Goal: Information Seeking & Learning: Learn about a topic

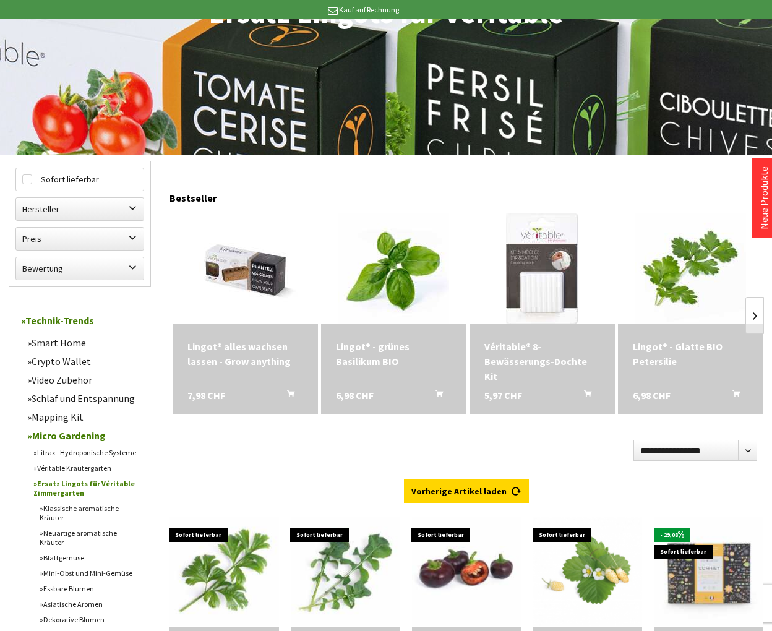
scroll to position [309, 0]
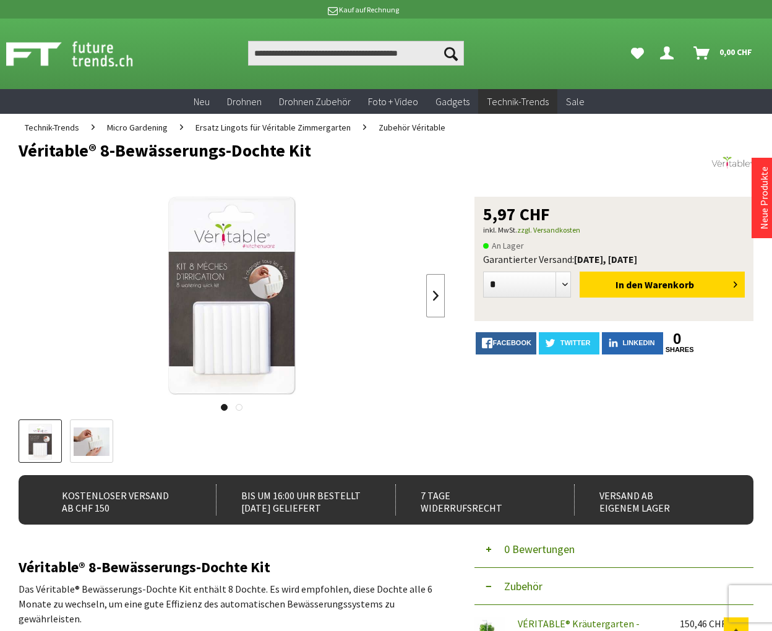
click at [434, 291] on link at bounding box center [435, 295] width 19 height 43
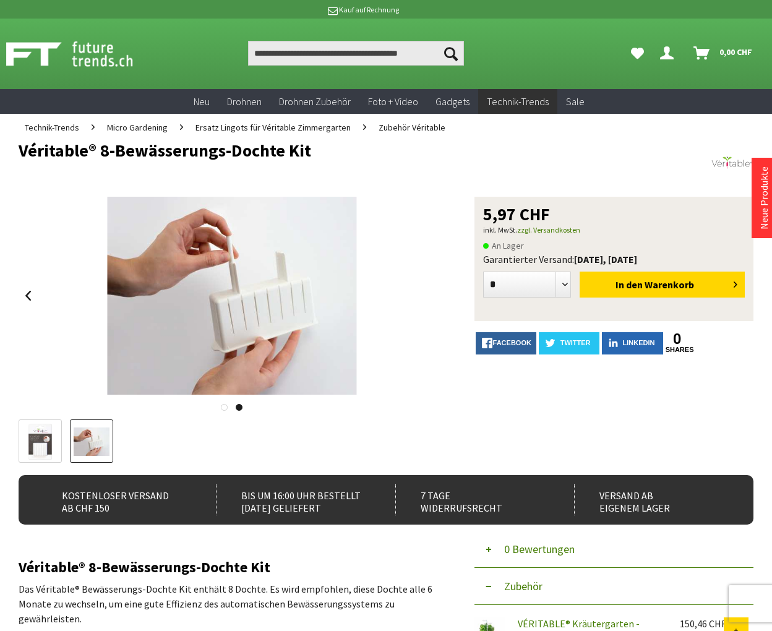
click at [254, 410] on div at bounding box center [232, 404] width 426 height 12
click at [228, 411] on link at bounding box center [224, 407] width 7 height 7
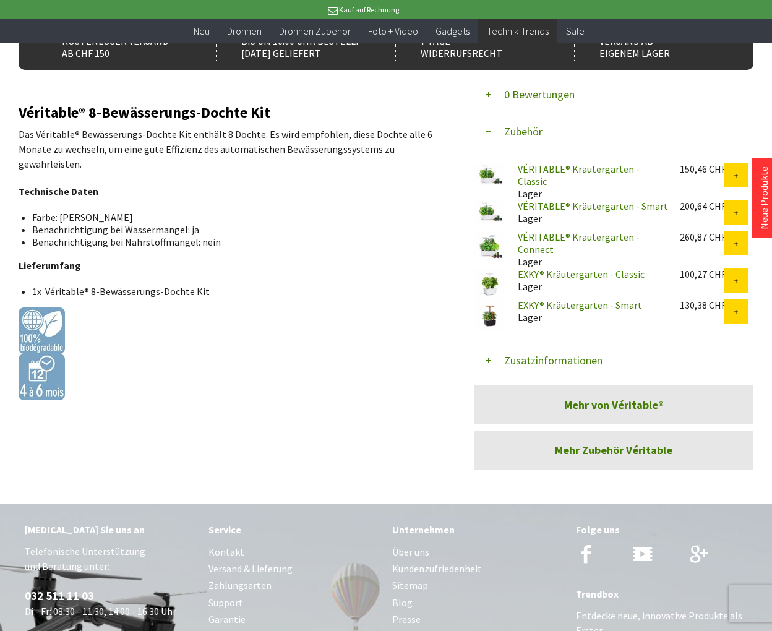
scroll to position [433, 0]
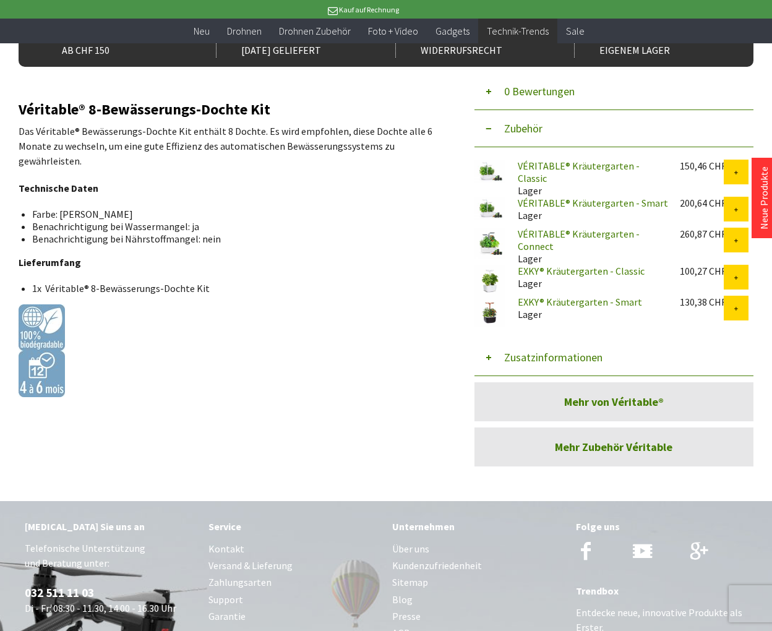
click at [548, 265] on link "EXKY® Kräutergarten - Classic" at bounding box center [581, 271] width 127 height 12
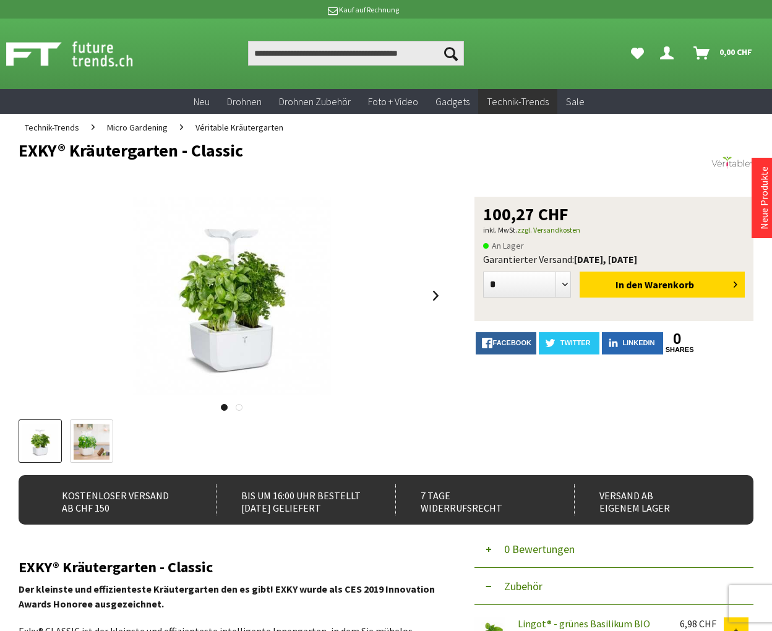
click at [74, 424] on img at bounding box center [92, 442] width 36 height 36
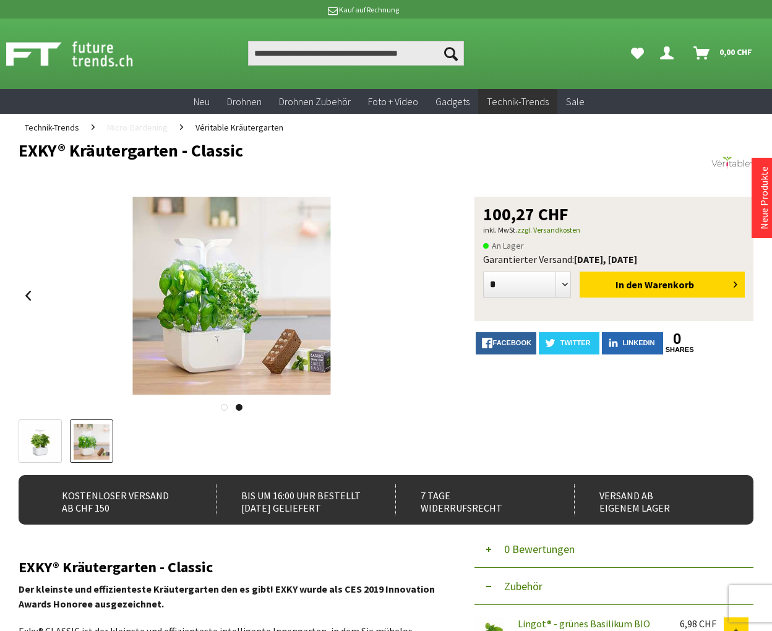
click at [155, 127] on span "Micro Gardening" at bounding box center [137, 127] width 61 height 11
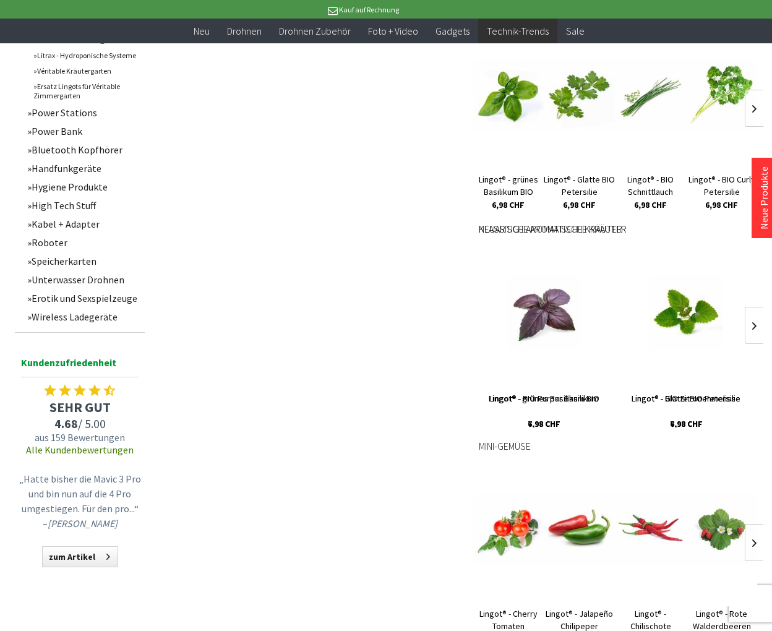
scroll to position [681, 0]
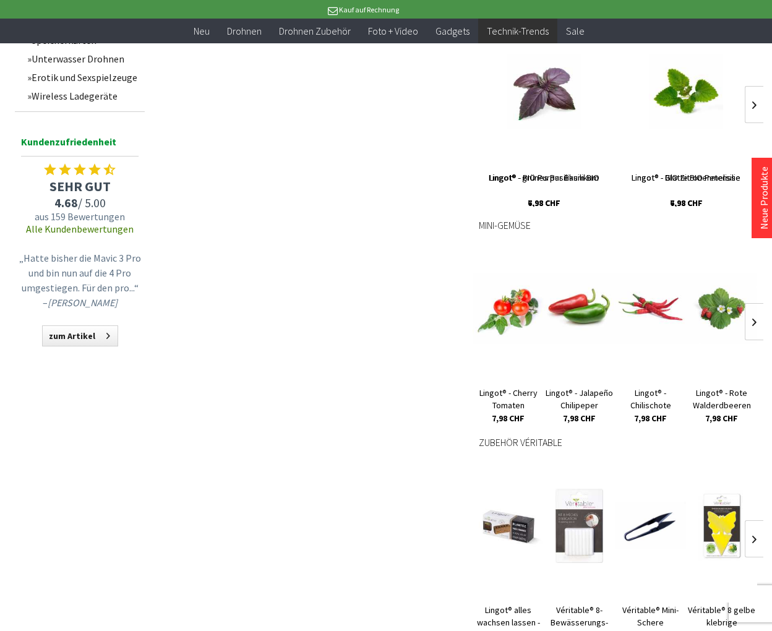
scroll to position [928, 0]
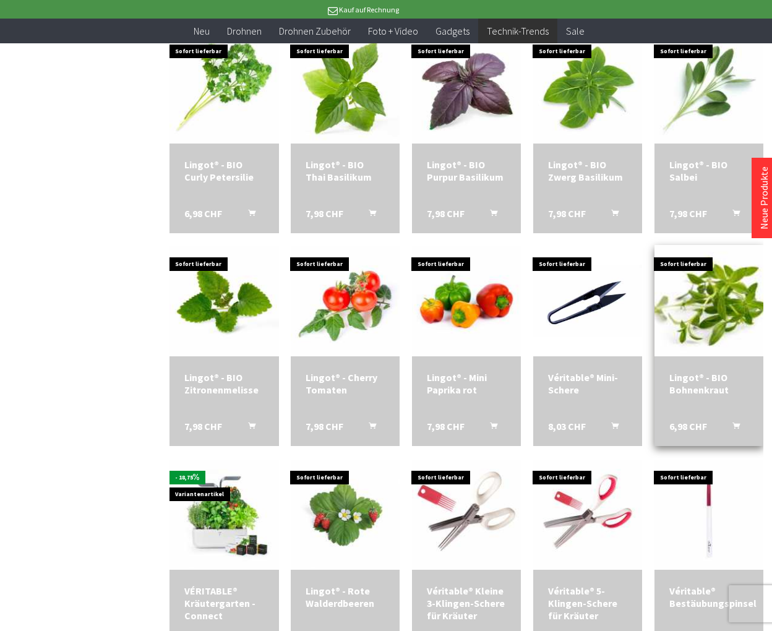
scroll to position [2042, 0]
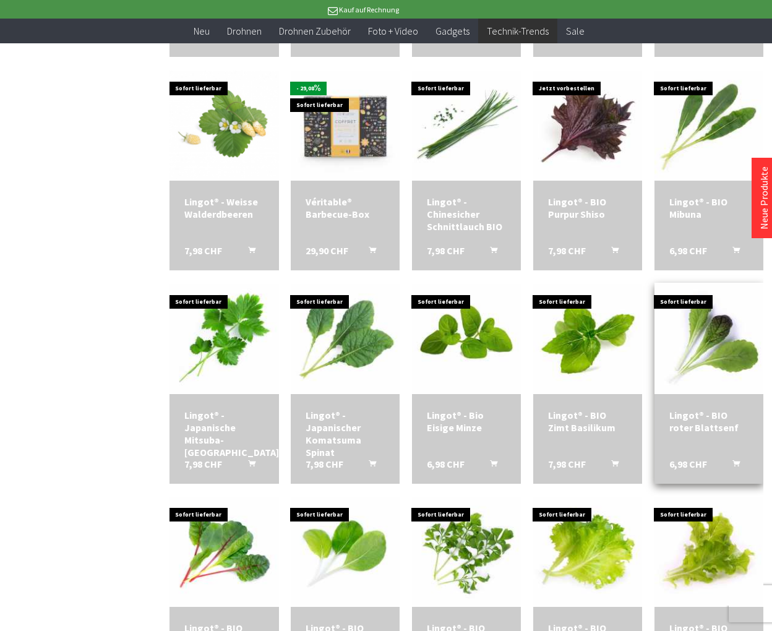
scroll to position [2784, 0]
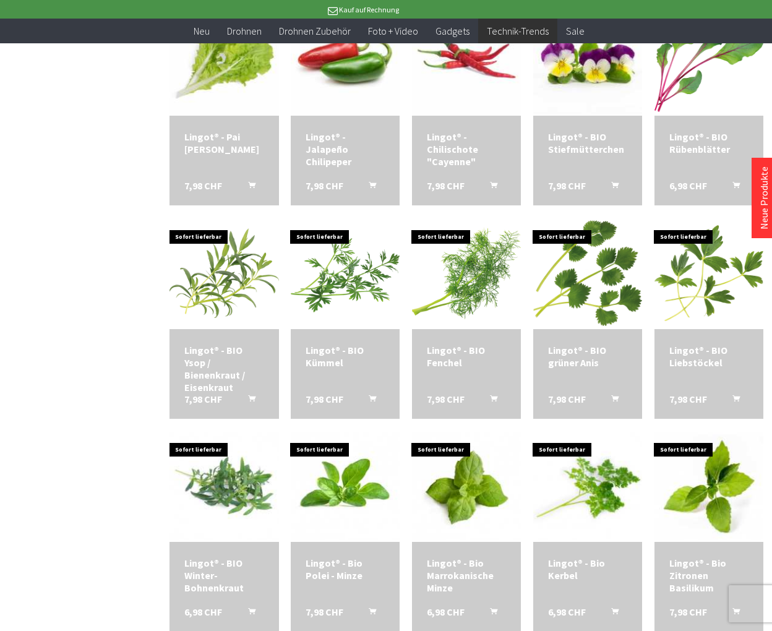
scroll to position [3836, 0]
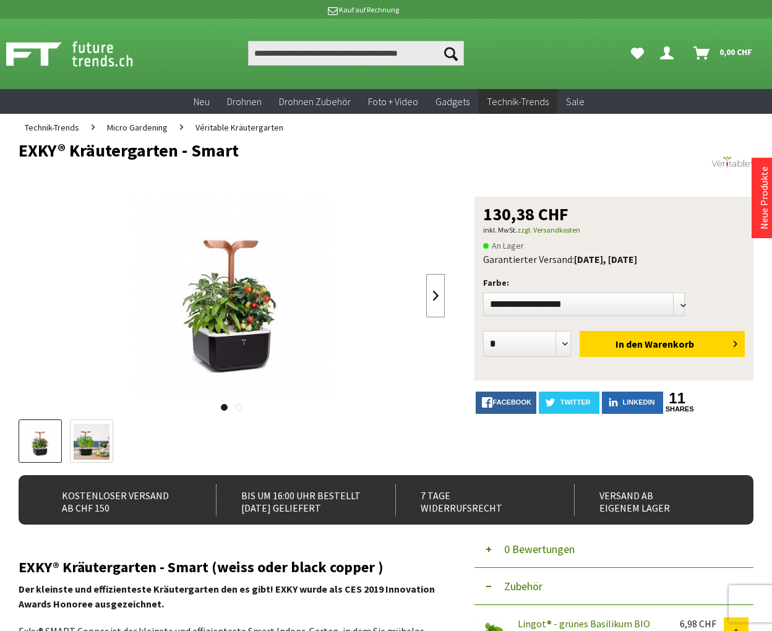
click at [432, 303] on link at bounding box center [435, 295] width 19 height 43
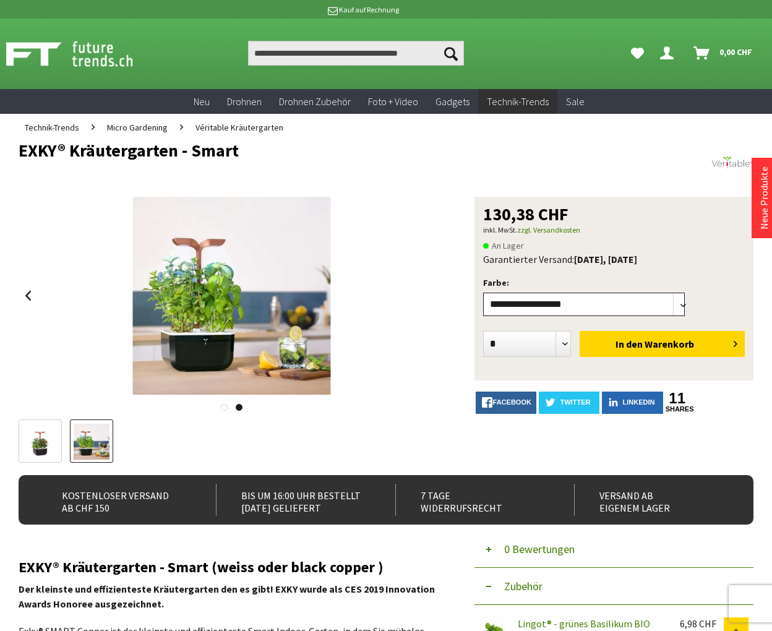
click at [676, 310] on select"] "**********" at bounding box center [584, 305] width 202 height 24
click at [408, 361] on div at bounding box center [232, 296] width 427 height 198
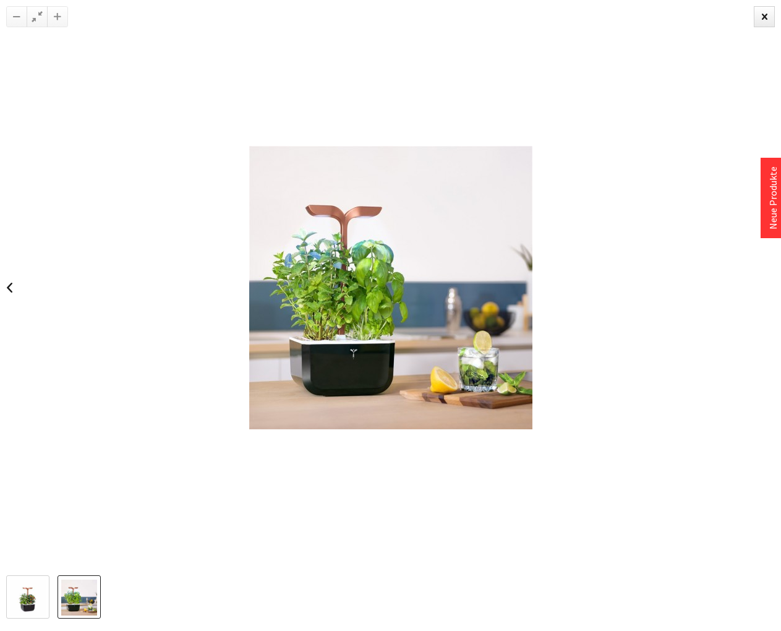
click at [594, 335] on div at bounding box center [390, 287] width 781 height 575
click at [762, 12] on div at bounding box center [764, 16] width 21 height 21
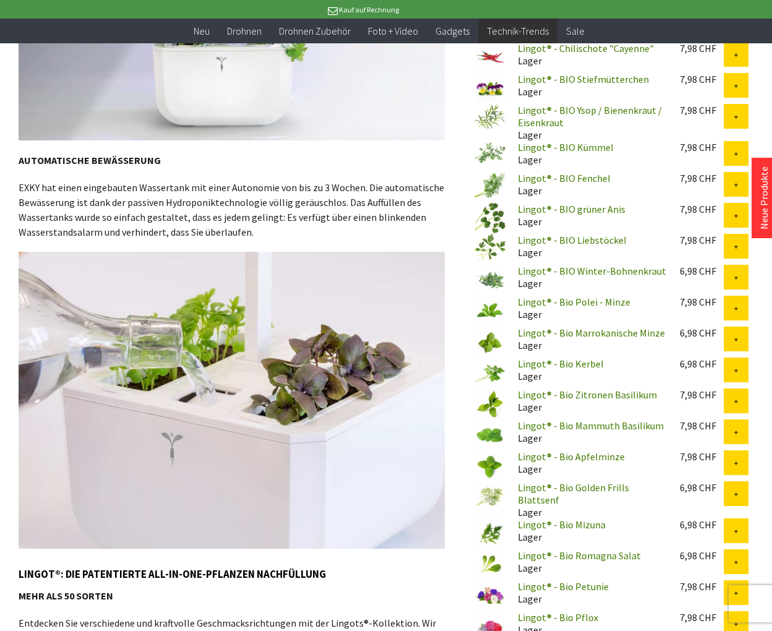
scroll to position [2537, 0]
